Goal: Task Accomplishment & Management: Manage account settings

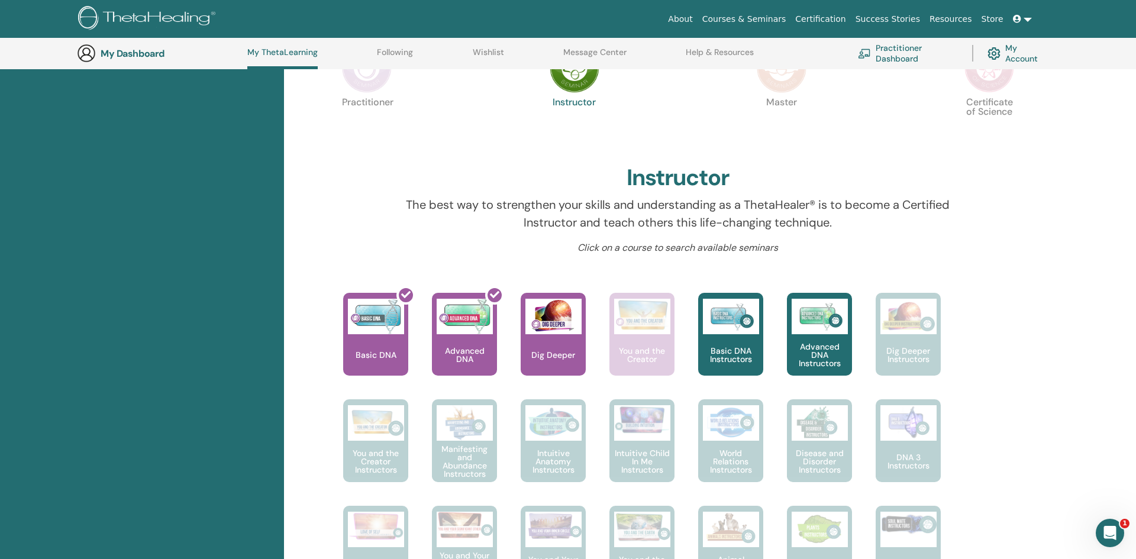
scroll to position [273, 0]
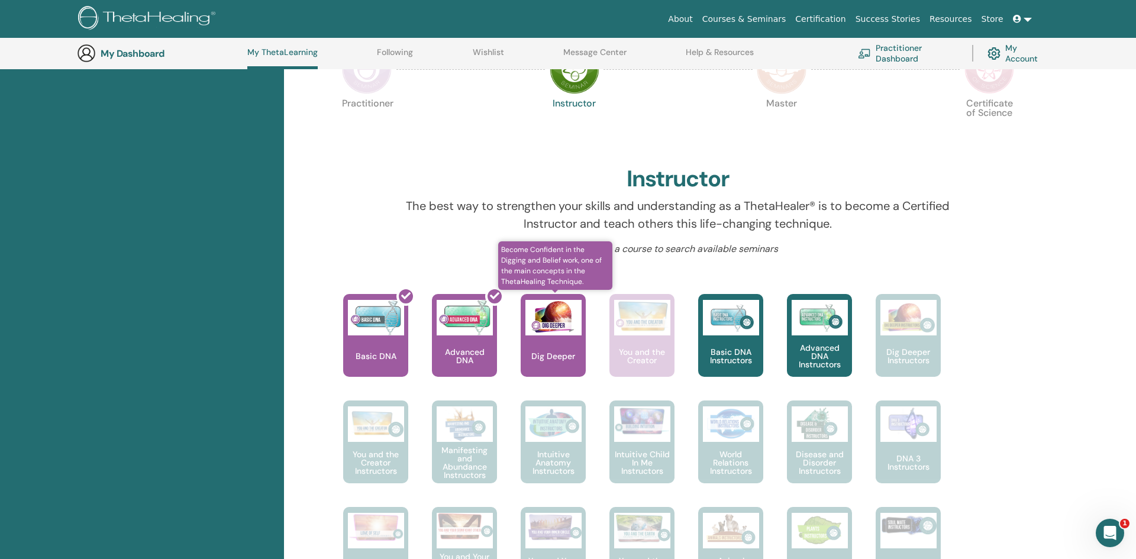
click at [563, 355] on p "Dig Deeper" at bounding box center [553, 356] width 53 height 8
click at [547, 337] on div "Dig Deeper" at bounding box center [553, 335] width 65 height 83
click at [552, 331] on img at bounding box center [554, 318] width 56 height 36
click at [578, 345] on div "Dig Deeper" at bounding box center [553, 335] width 65 height 83
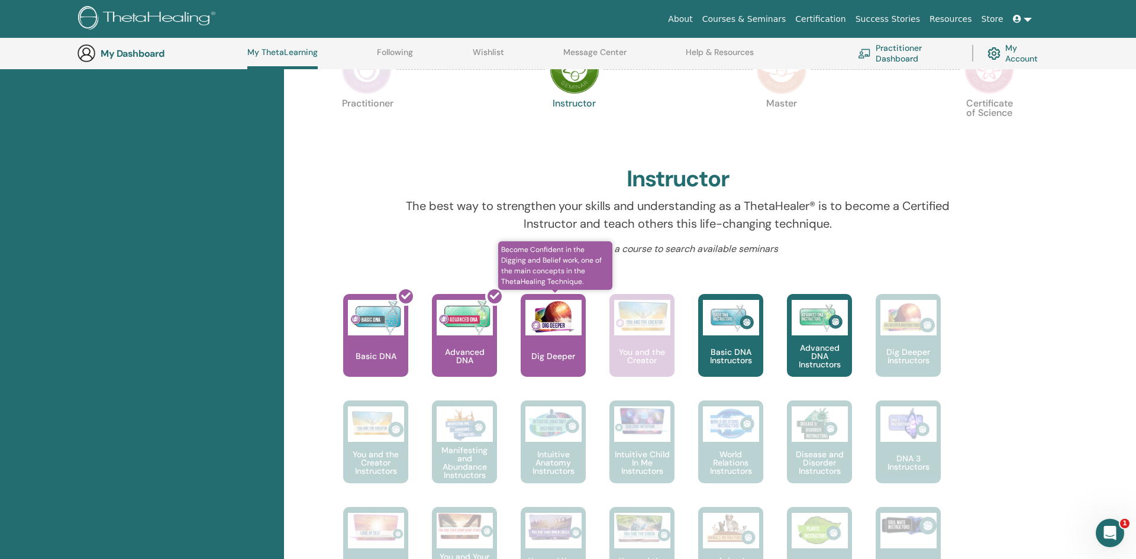
click at [558, 318] on img at bounding box center [554, 318] width 56 height 36
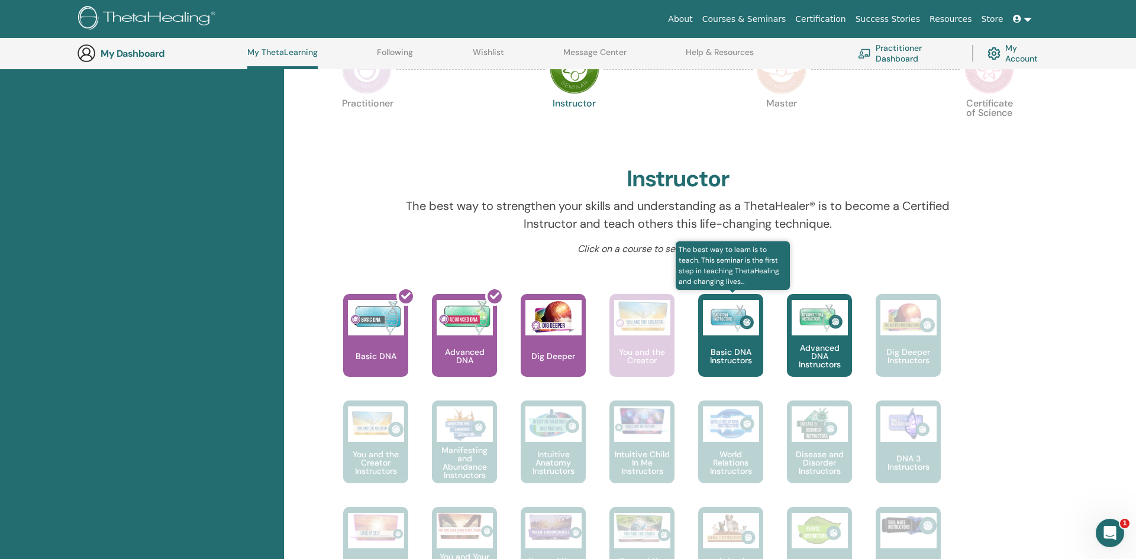
click at [749, 349] on p "Basic DNA Instructors" at bounding box center [730, 356] width 65 height 17
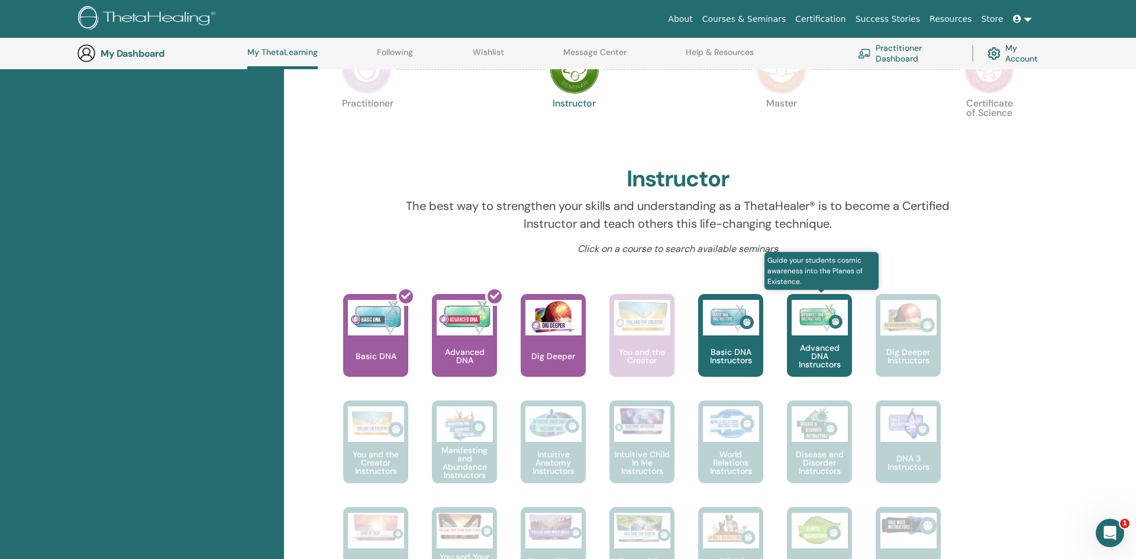
click at [820, 339] on div "Advanced DNA Instructors" at bounding box center [819, 335] width 65 height 83
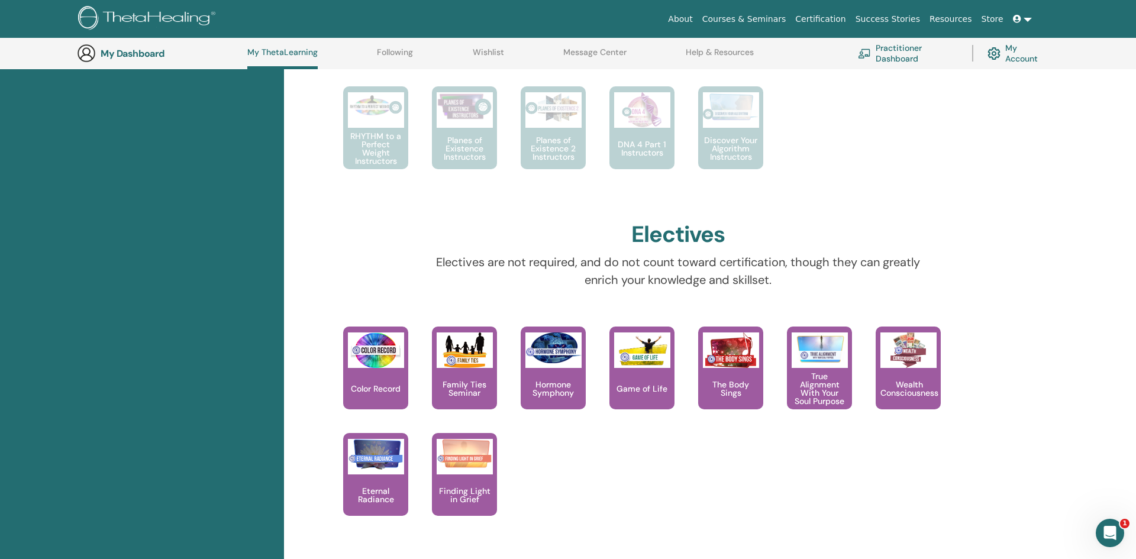
scroll to position [801, 0]
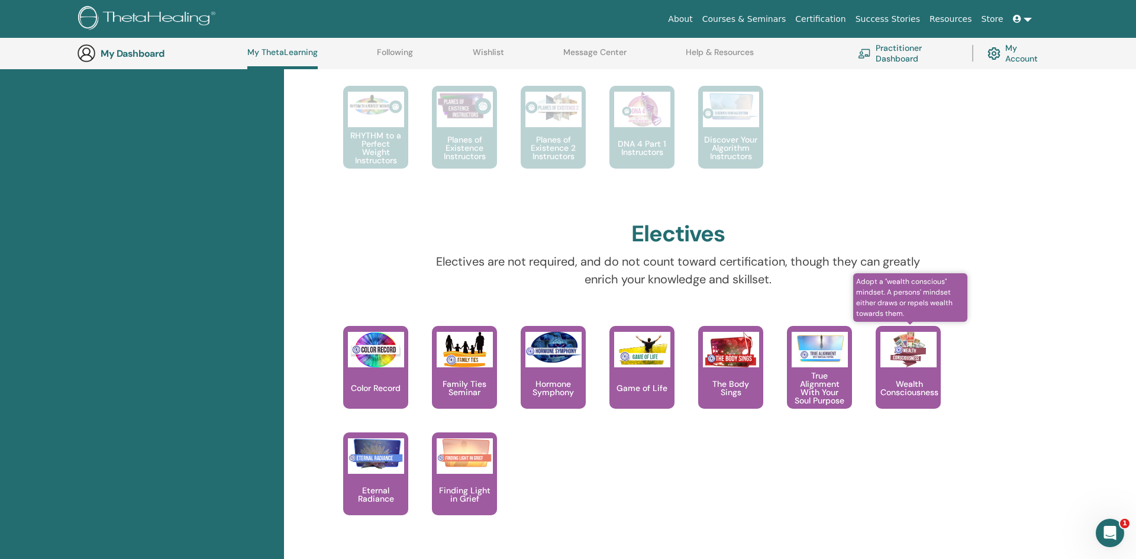
click at [929, 357] on img at bounding box center [909, 350] width 56 height 36
click at [920, 372] on div "Wealth Consciousness" at bounding box center [908, 367] width 65 height 83
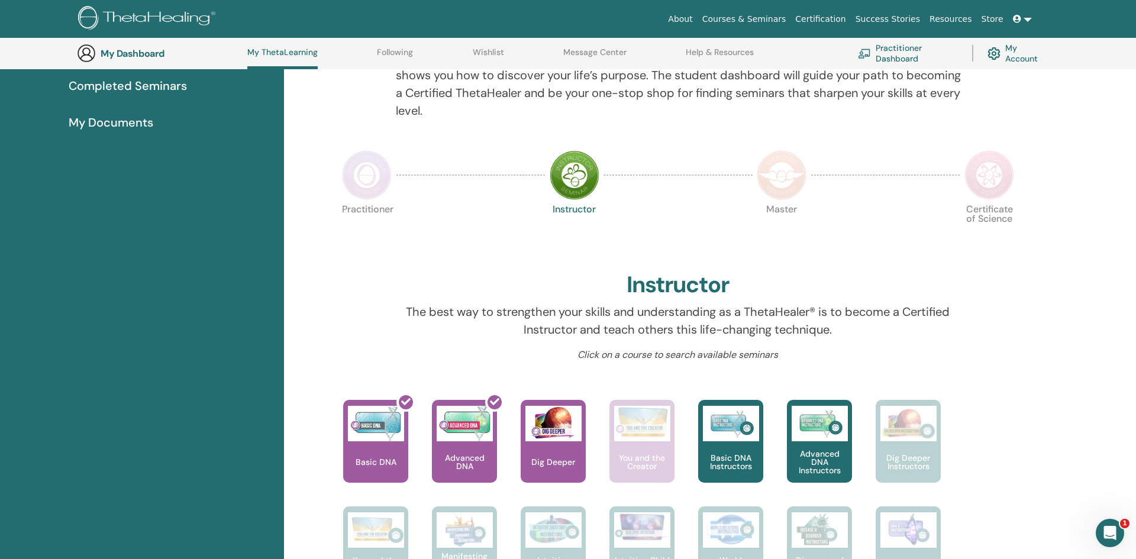
scroll to position [0, 0]
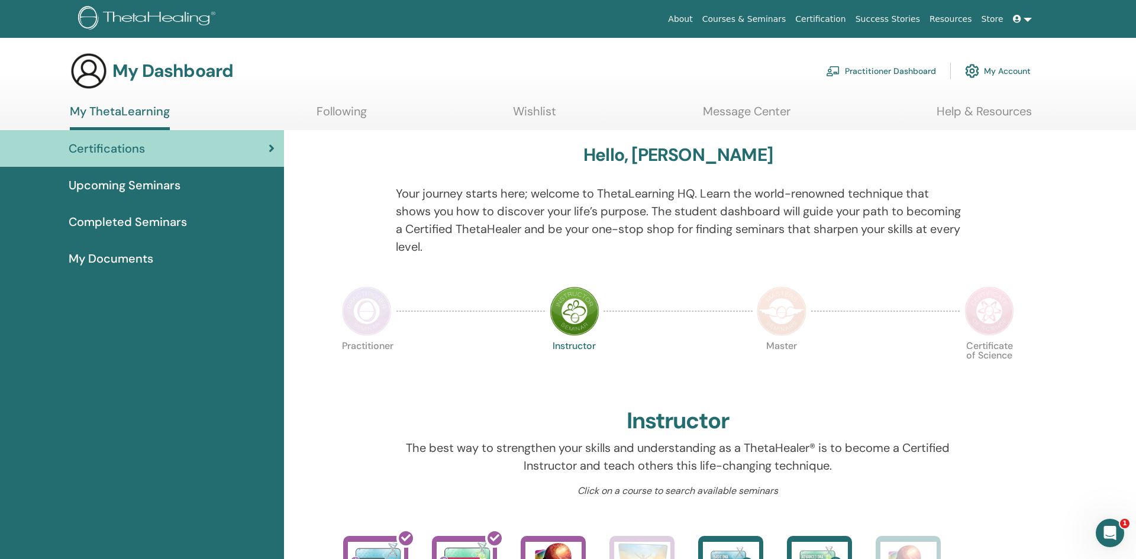
click at [153, 261] on span "My Documents" at bounding box center [111, 259] width 85 height 18
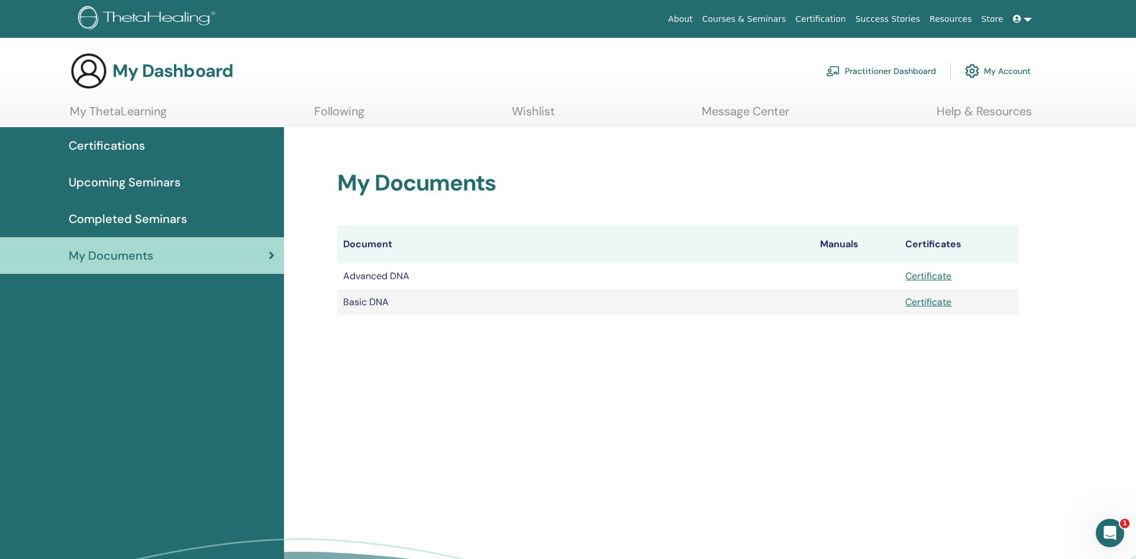
click at [207, 212] on div "Completed Seminars" at bounding box center [141, 219] width 265 height 18
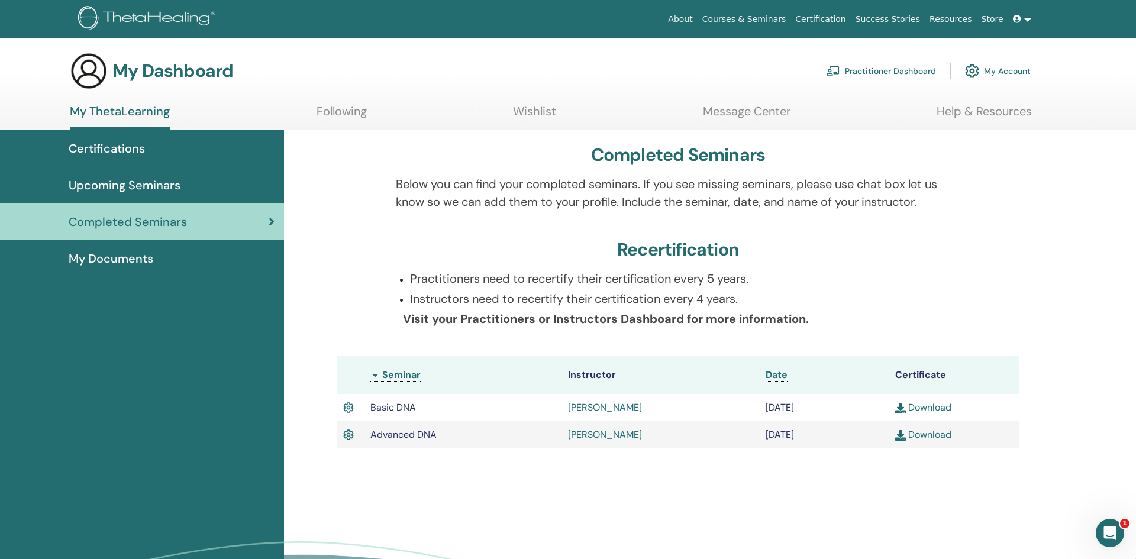
click at [912, 65] on link "Practitioner Dashboard" at bounding box center [881, 71] width 110 height 26
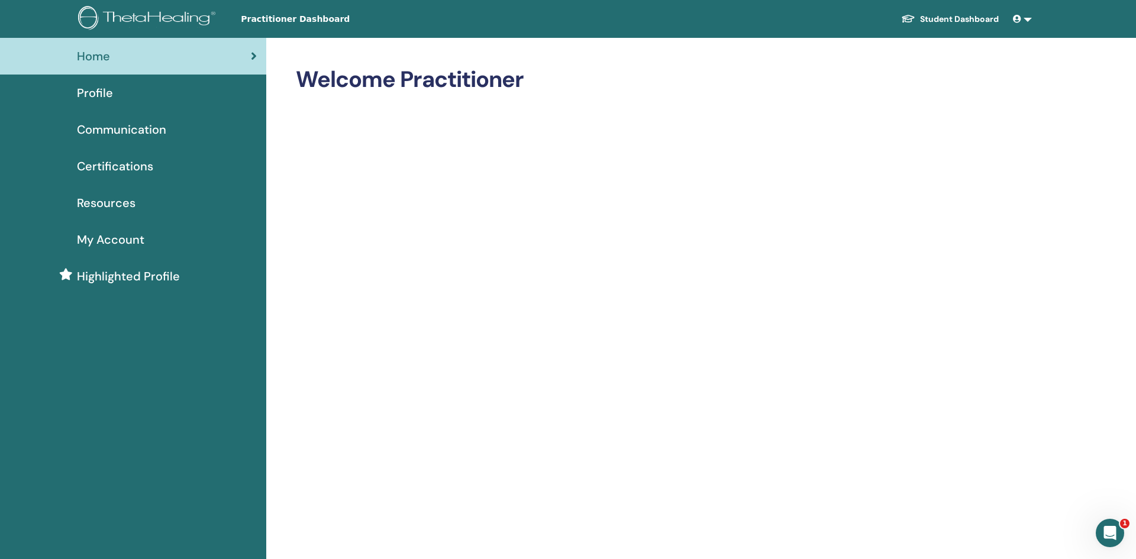
click at [144, 101] on div "Profile" at bounding box center [132, 93] width 247 height 18
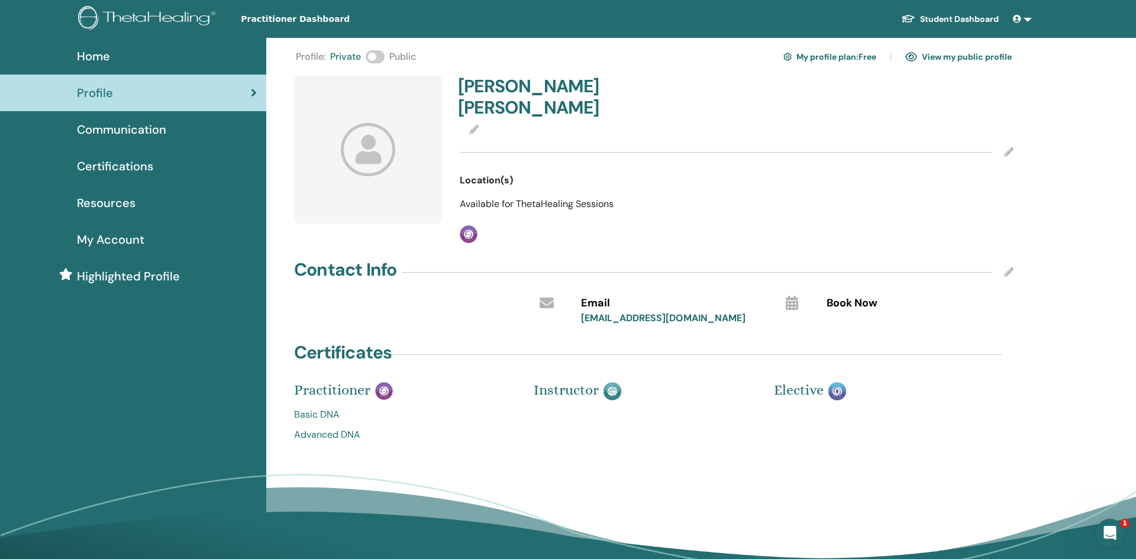
click at [472, 125] on icon at bounding box center [473, 129] width 9 height 9
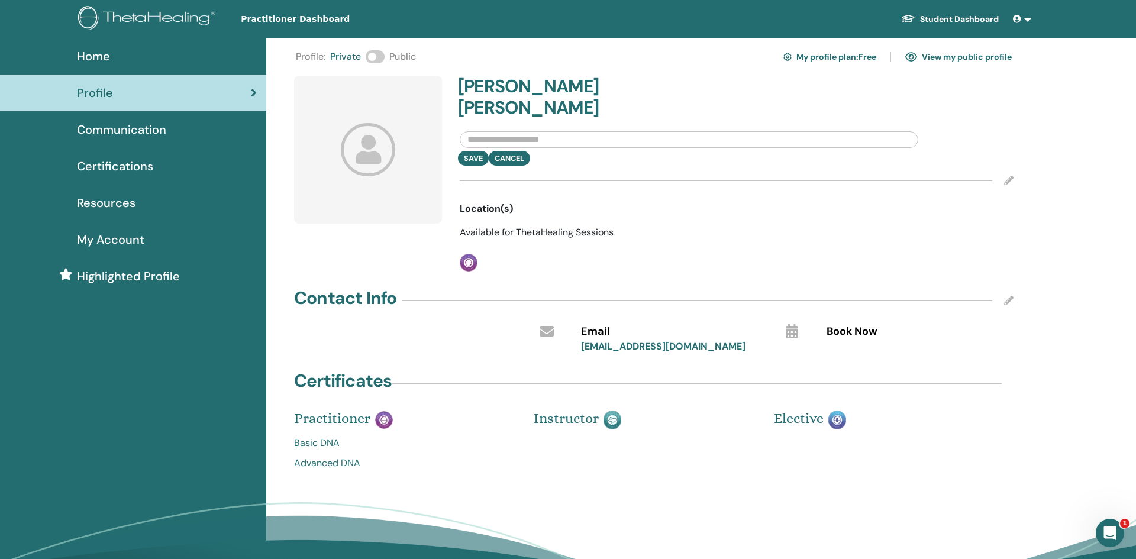
click at [1008, 176] on icon at bounding box center [1008, 180] width 9 height 9
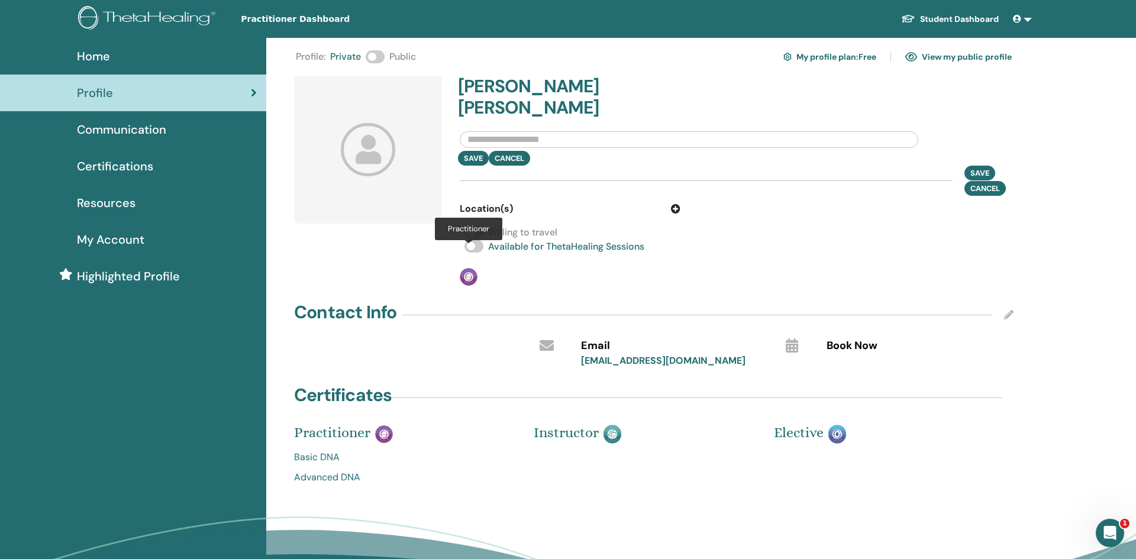
click at [472, 268] on img at bounding box center [469, 277] width 18 height 18
click at [1008, 310] on icon at bounding box center [1008, 314] width 9 height 9
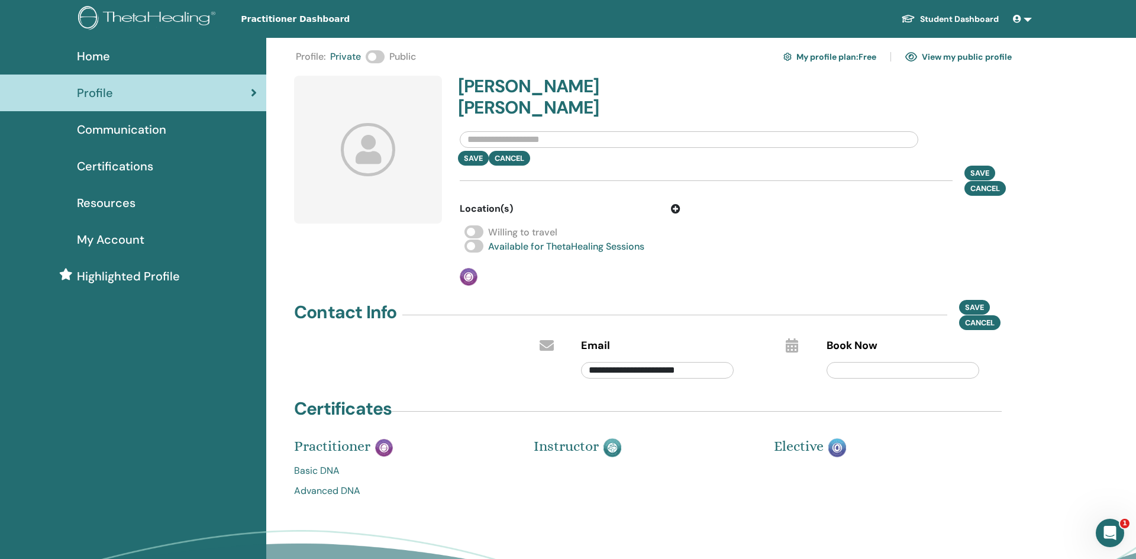
click at [921, 362] on input "text" at bounding box center [903, 370] width 153 height 17
click at [791, 339] on icon at bounding box center [792, 346] width 12 height 14
click at [721, 362] on input "**********" at bounding box center [657, 370] width 153 height 17
drag, startPoint x: 721, startPoint y: 352, endPoint x: 534, endPoint y: 379, distance: 188.9
click at [534, 379] on div "**********" at bounding box center [654, 275] width 716 height 457
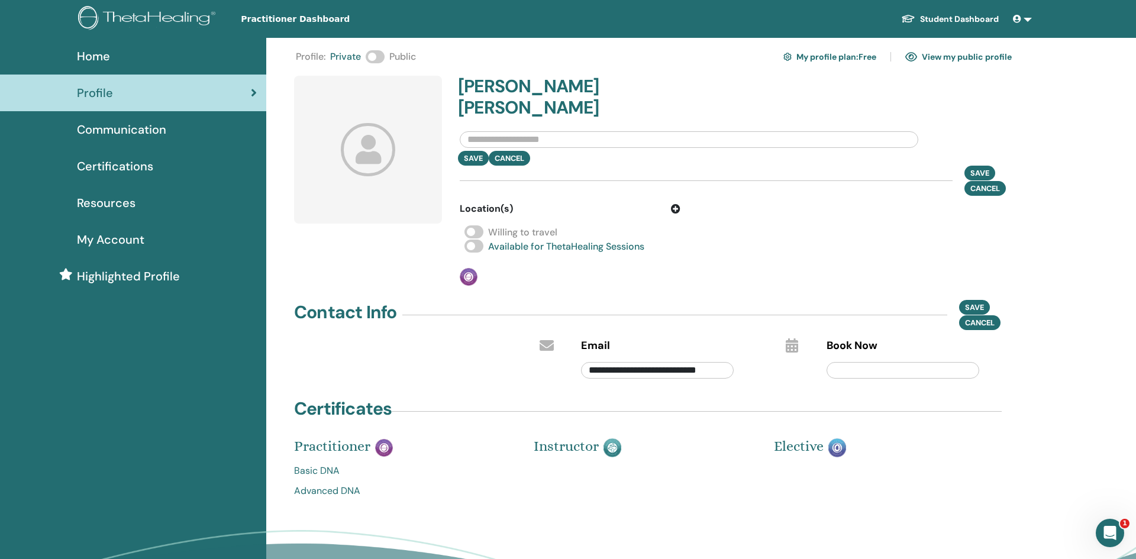
scroll to position [0, 1]
type input "**********"
click at [792, 339] on icon at bounding box center [792, 346] width 12 height 14
click at [940, 362] on input "text" at bounding box center [903, 370] width 153 height 17
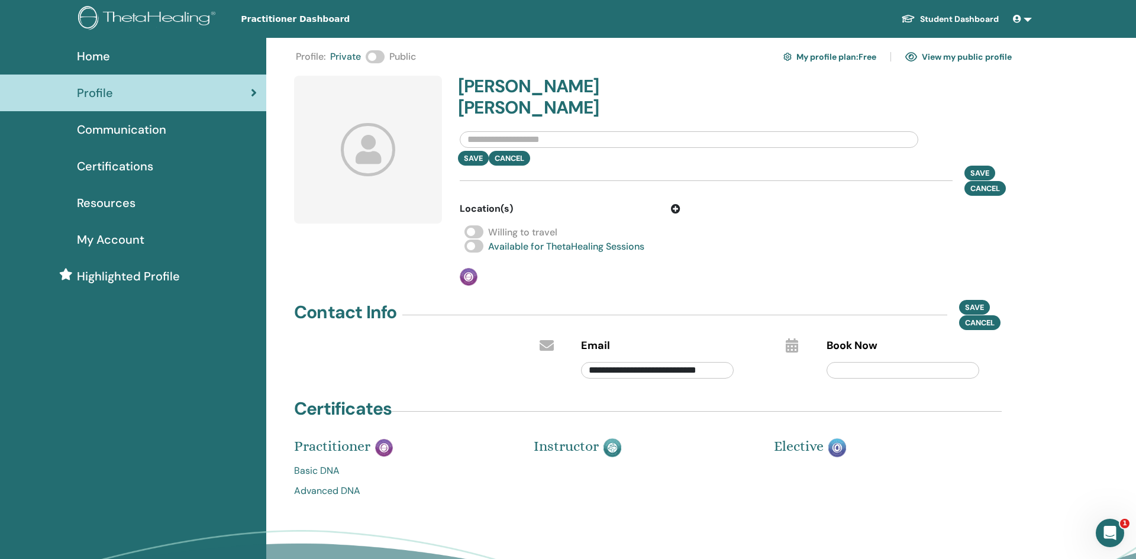
click at [852, 339] on span "Book Now" at bounding box center [852, 346] width 51 height 15
click at [967, 301] on span "Save" at bounding box center [974, 307] width 19 height 12
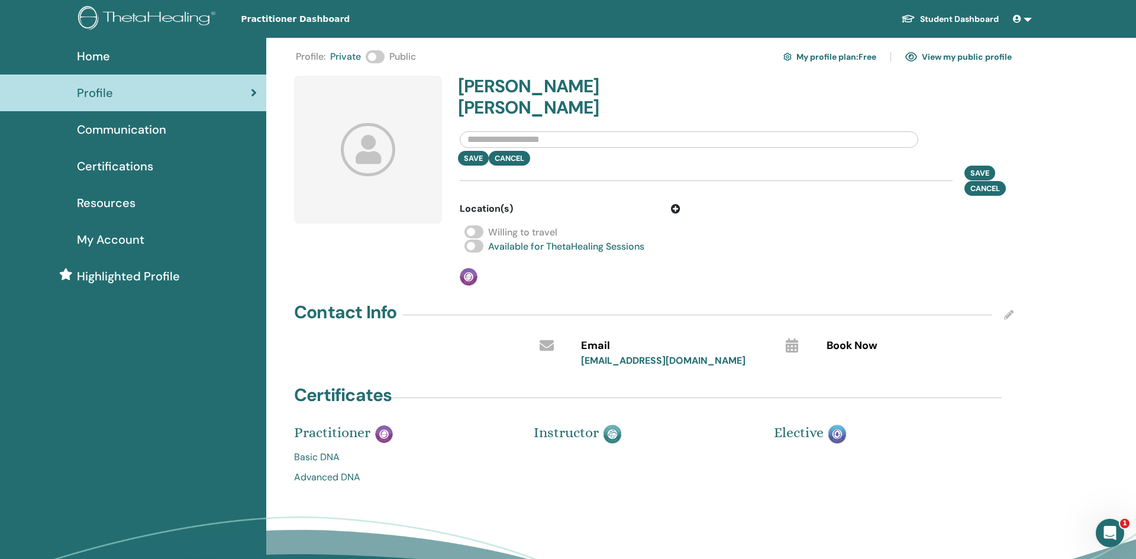
click at [1027, 22] on link at bounding box center [1022, 19] width 28 height 22
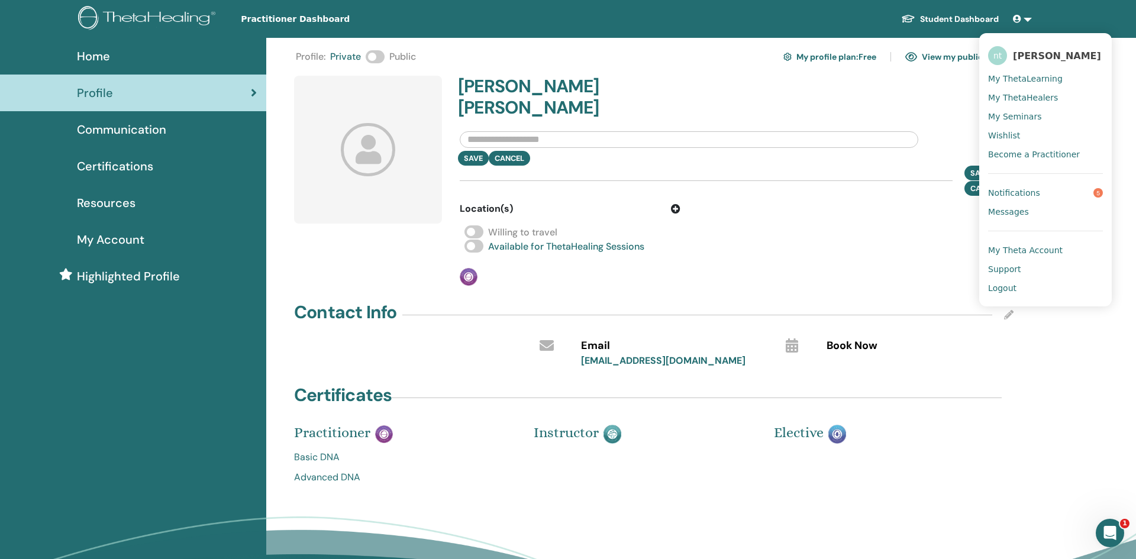
click at [871, 225] on div "Willing to travel" at bounding box center [737, 232] width 554 height 14
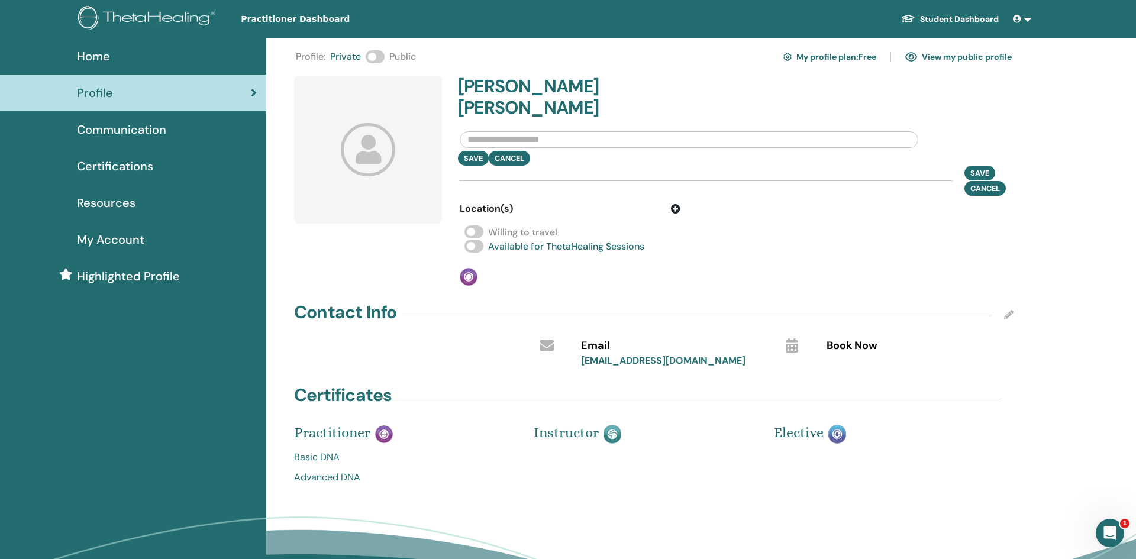
click at [351, 165] on icon at bounding box center [368, 149] width 55 height 53
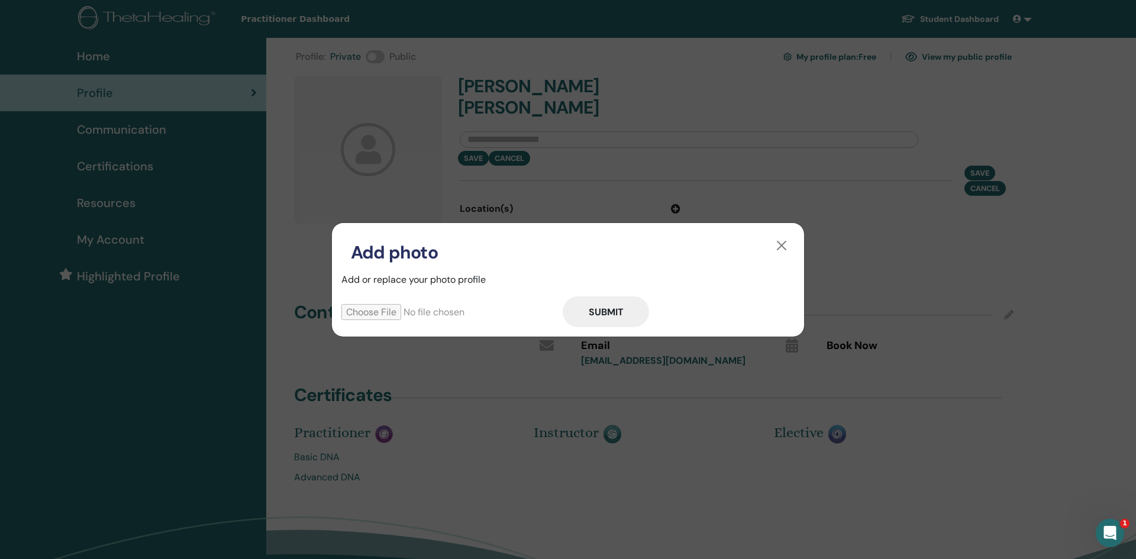
click at [368, 317] on input "file" at bounding box center [451, 312] width 221 height 16
type input "**********"
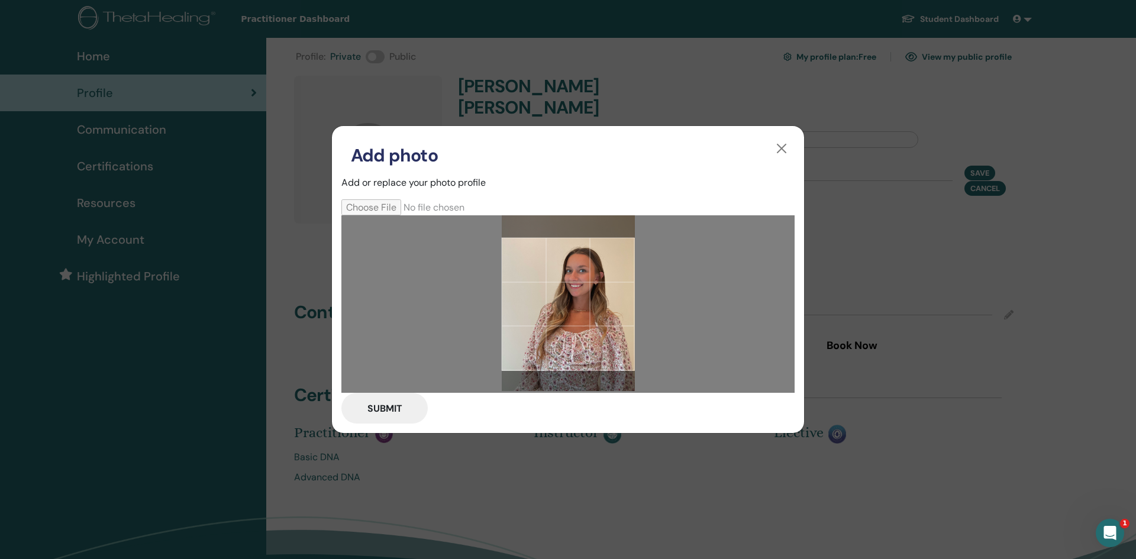
click at [611, 341] on div at bounding box center [568, 304] width 133 height 133
click at [394, 416] on button "Submit" at bounding box center [384, 408] width 86 height 31
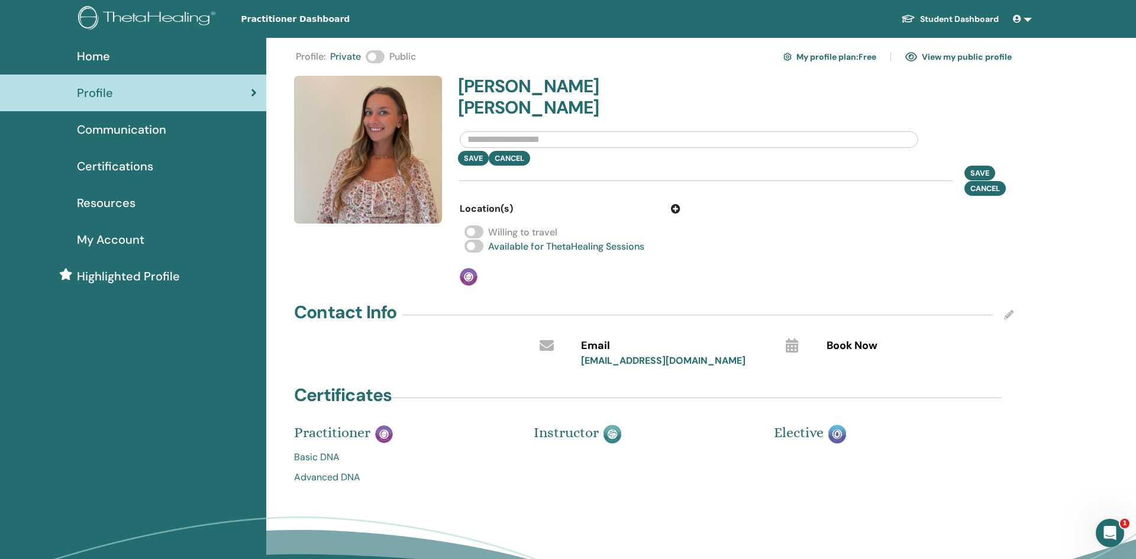
click at [376, 77] on img at bounding box center [368, 150] width 148 height 148
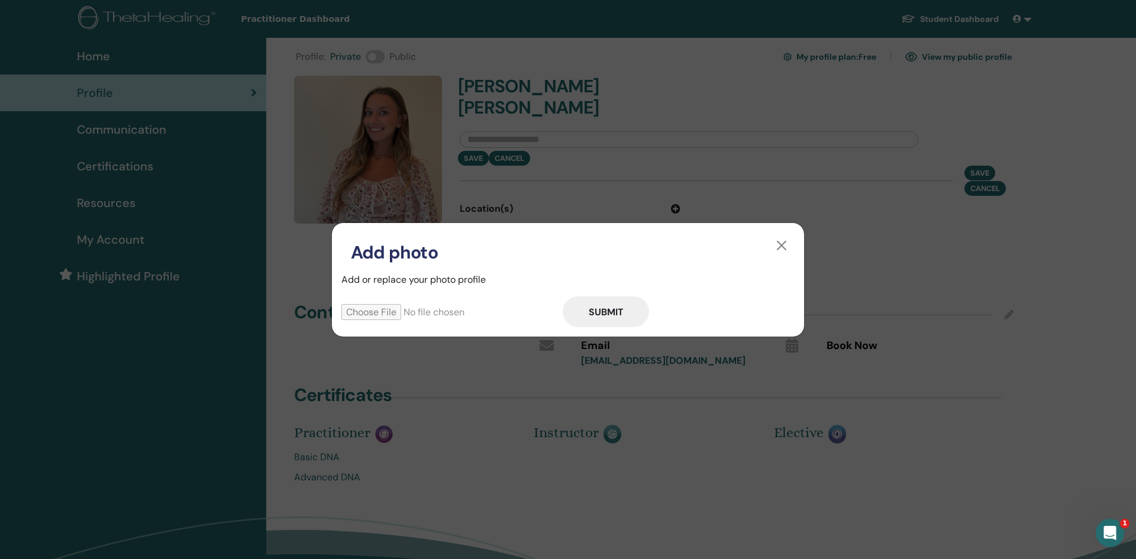
click at [601, 315] on button "Submit" at bounding box center [606, 312] width 86 height 31
click at [751, 455] on div "Add photo Add or replace your photo profile Submit" at bounding box center [568, 279] width 1136 height 559
click at [780, 244] on button "button" at bounding box center [781, 245] width 19 height 19
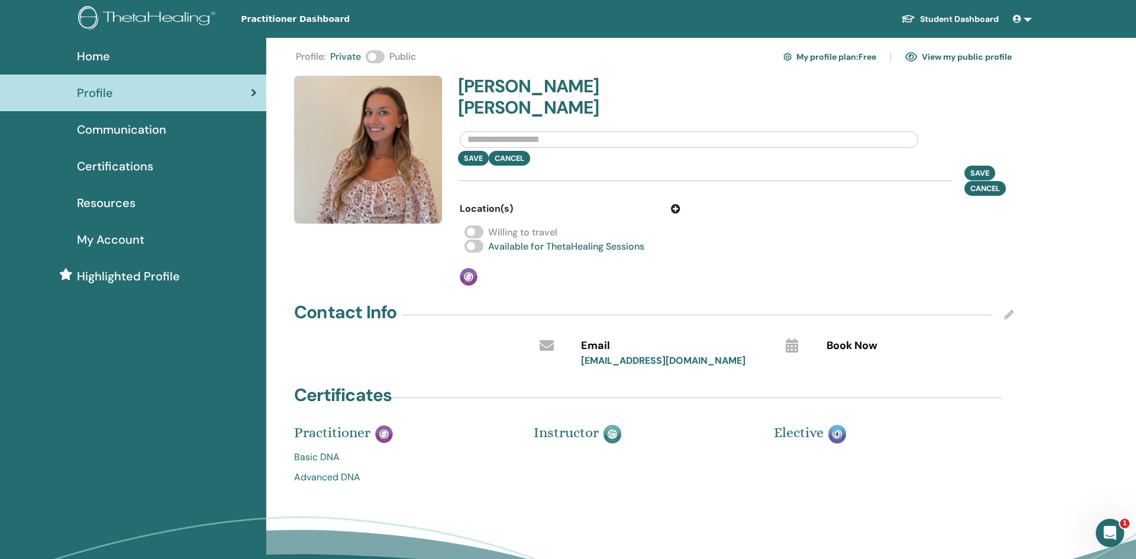
click at [376, 53] on span at bounding box center [375, 56] width 19 height 13
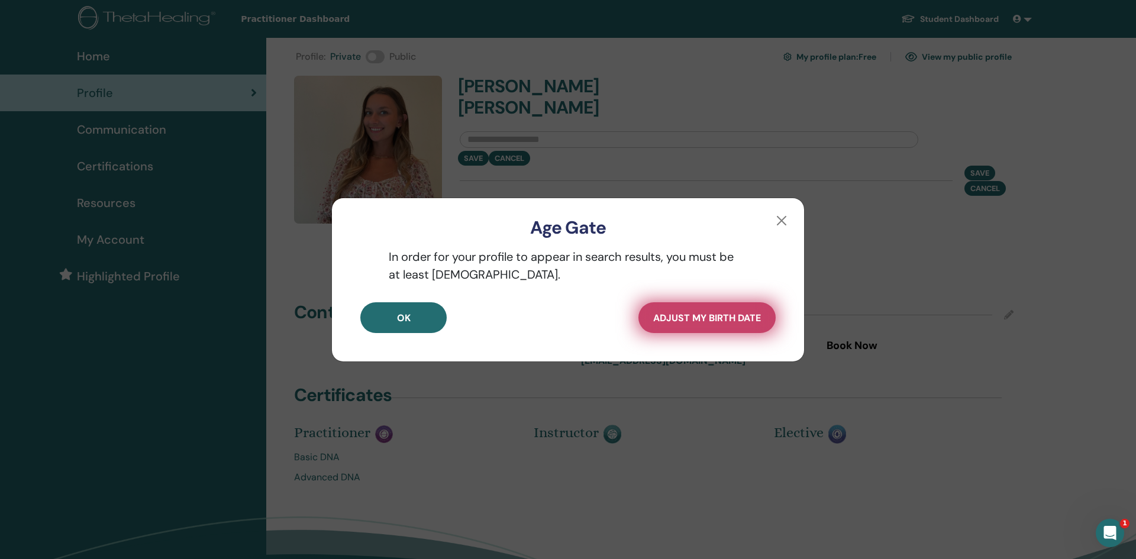
click at [731, 322] on span "Adjust my Birth Date" at bounding box center [707, 318] width 108 height 12
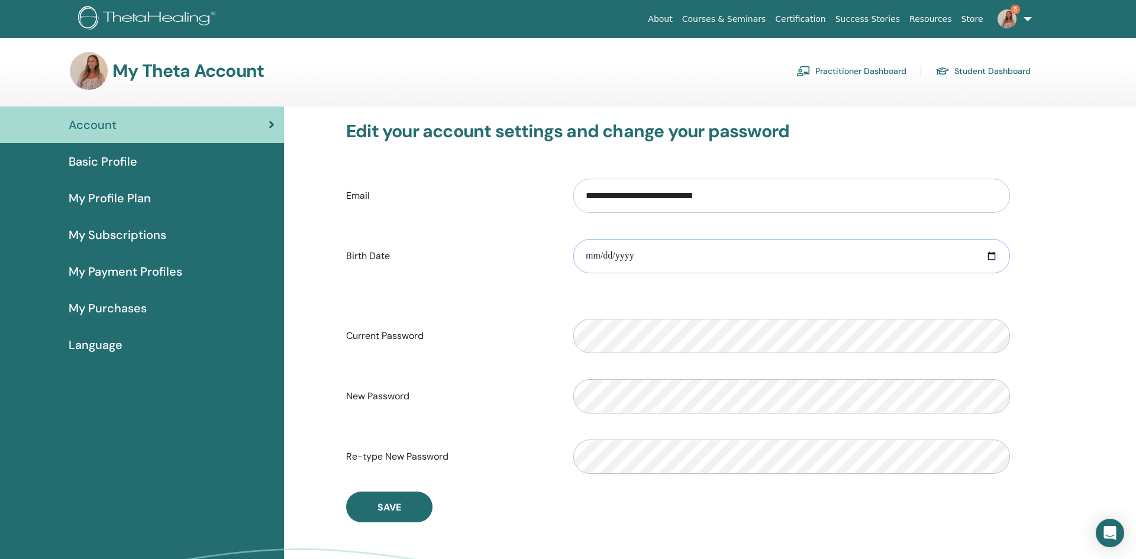
click at [679, 263] on input "date" at bounding box center [791, 256] width 437 height 34
type input "**********"
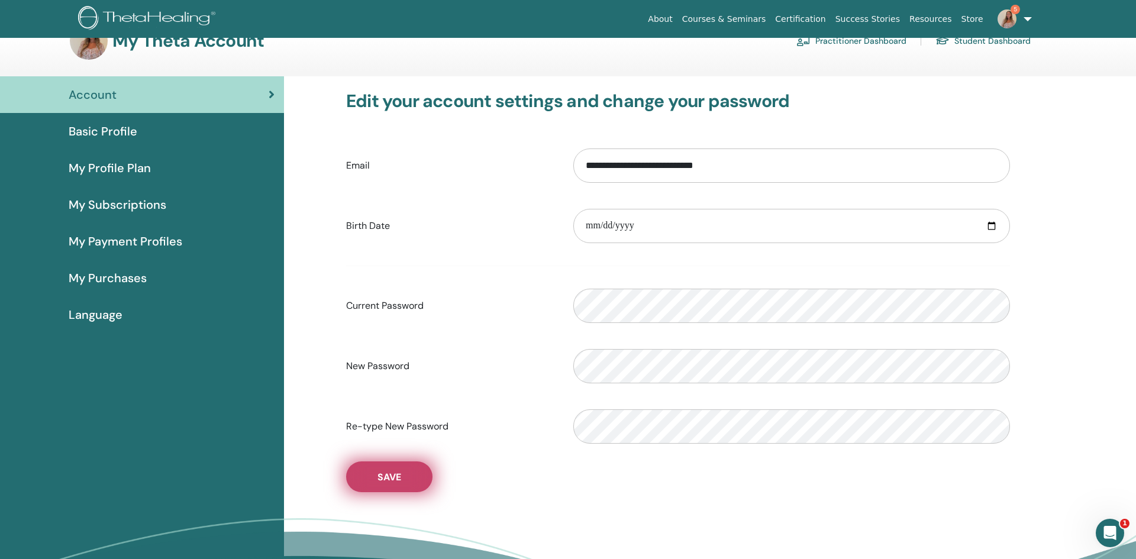
click at [352, 478] on button "Save" at bounding box center [389, 477] width 86 height 31
click at [405, 474] on button "Save" at bounding box center [389, 477] width 86 height 31
click at [395, 464] on button "Save" at bounding box center [389, 477] width 86 height 31
click at [110, 132] on span "Basic Profile" at bounding box center [103, 132] width 69 height 18
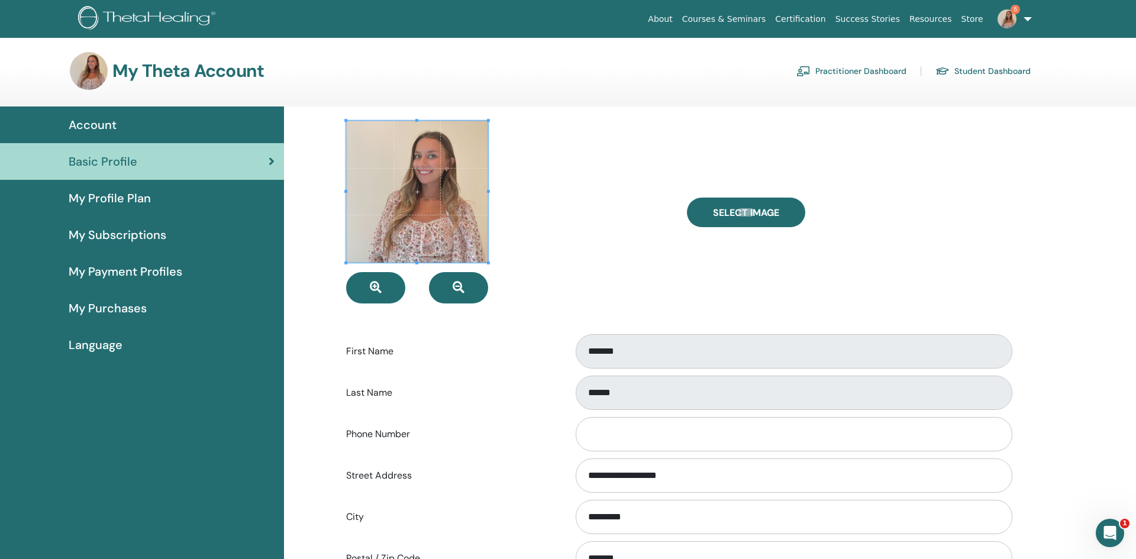
click at [710, 282] on div "Select Image" at bounding box center [848, 212] width 341 height 183
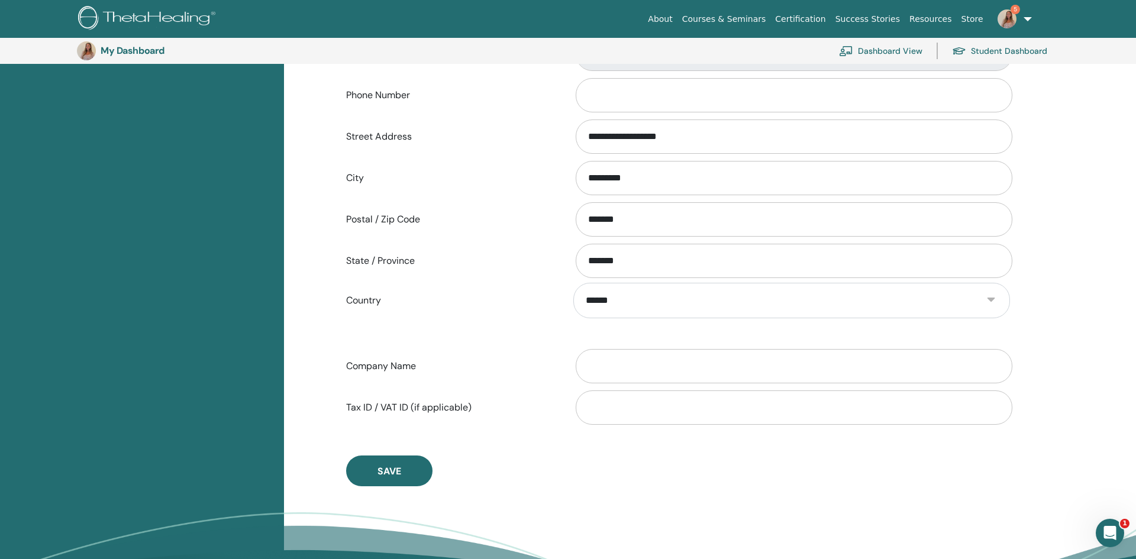
scroll to position [369, 0]
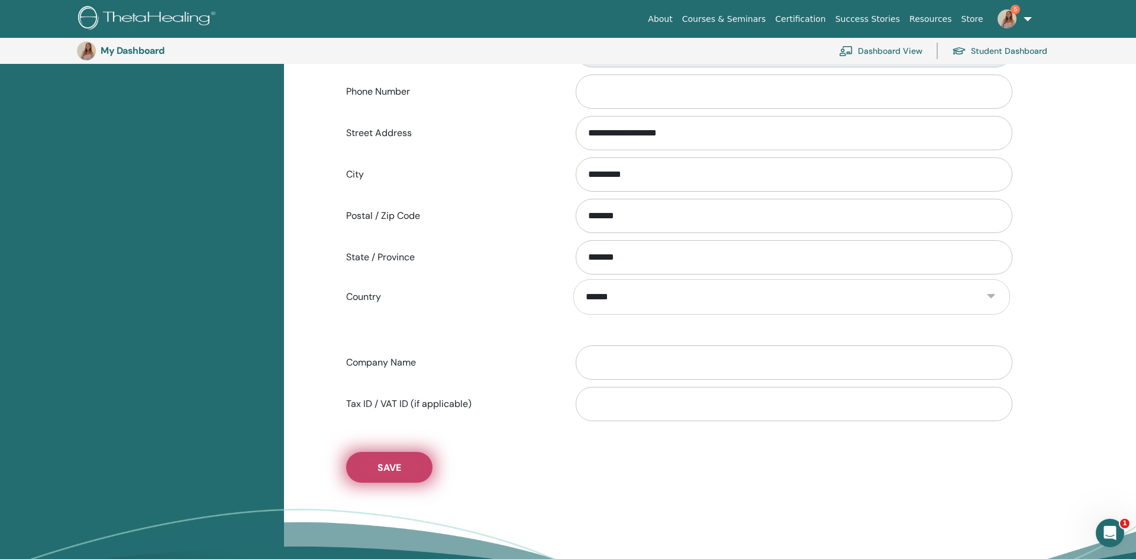
click at [405, 463] on button "Save" at bounding box center [389, 467] width 86 height 31
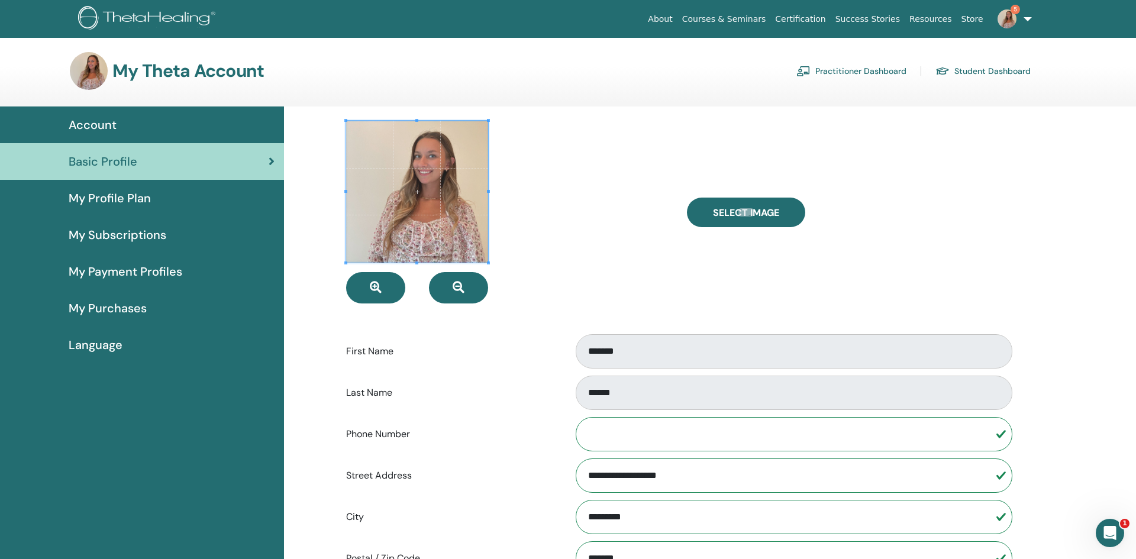
scroll to position [1, 0]
click at [860, 70] on link "Practitioner Dashboard" at bounding box center [852, 70] width 110 height 19
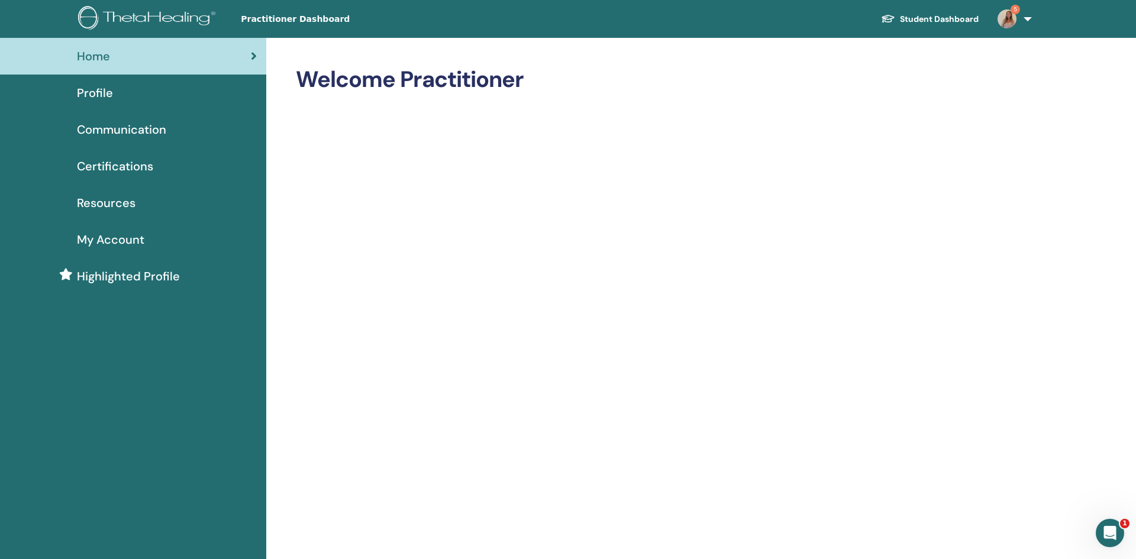
click at [127, 84] on div "Profile" at bounding box center [132, 93] width 247 height 18
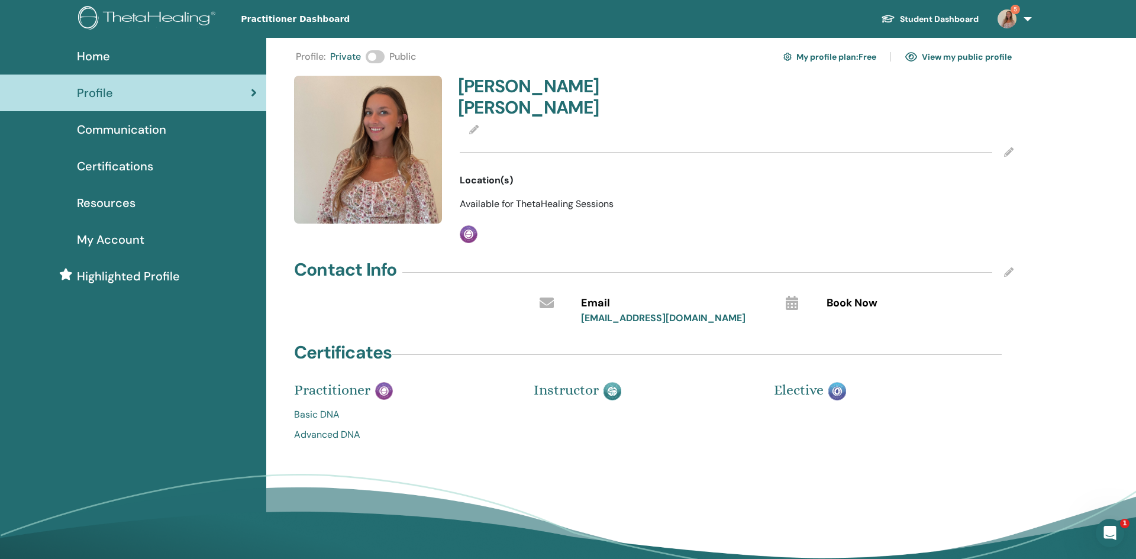
click at [372, 57] on span at bounding box center [375, 56] width 19 height 13
click at [943, 59] on link "View my public profile" at bounding box center [959, 56] width 107 height 19
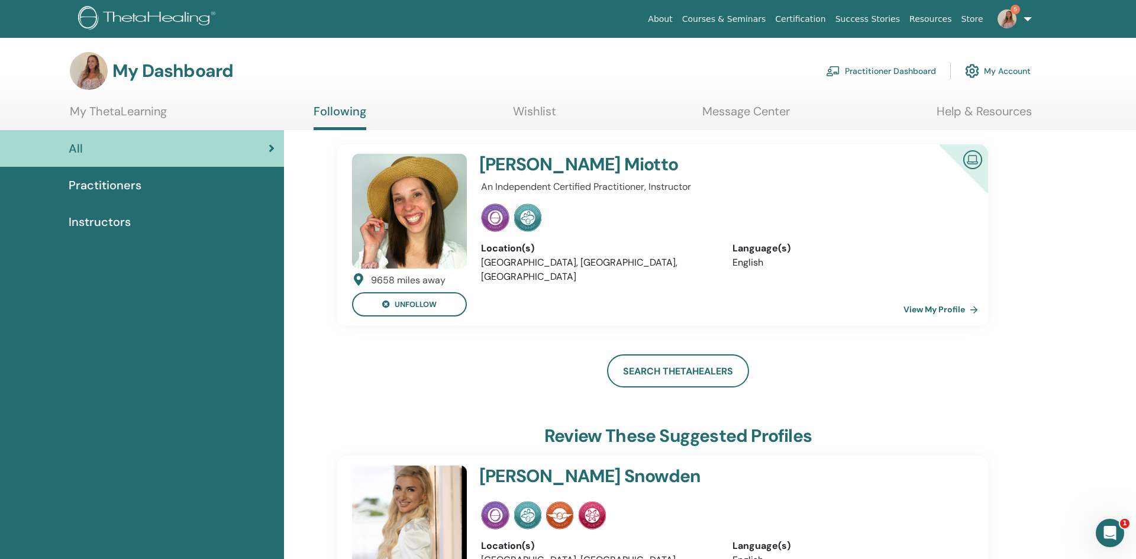
click at [916, 305] on link "View My Profile" at bounding box center [943, 310] width 79 height 24
